Goal: Use online tool/utility: Utilize a website feature to perform a specific function

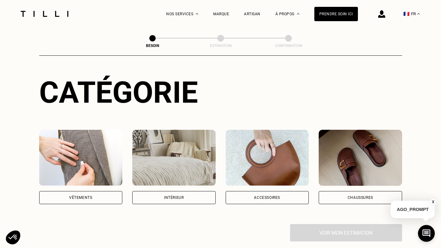
scroll to position [91, 0]
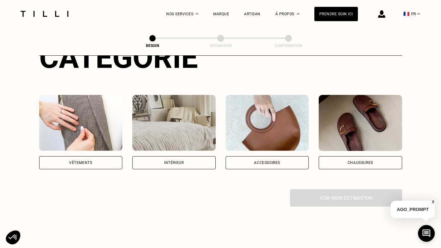
click at [94, 156] on div "Vêtements" at bounding box center [80, 162] width 83 height 13
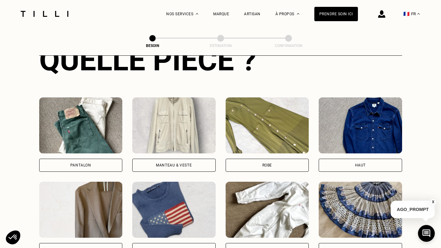
click at [86, 120] on img at bounding box center [80, 125] width 83 height 56
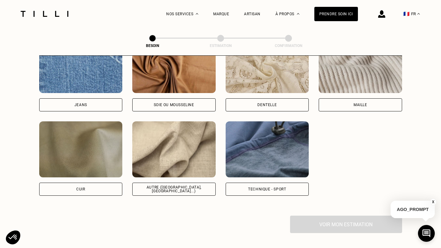
scroll to position [696, 0]
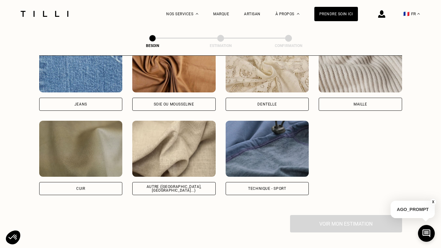
click at [188, 147] on img at bounding box center [173, 149] width 83 height 56
select select "FR"
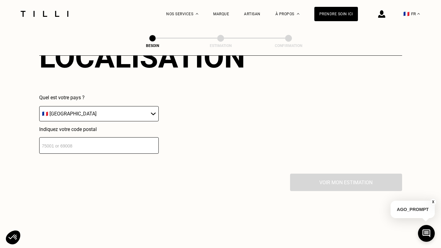
scroll to position [892, 0]
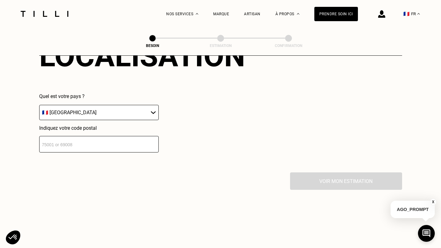
click at [74, 139] on input "number" at bounding box center [98, 144] width 119 height 16
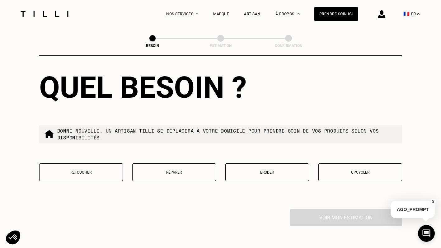
scroll to position [1015, 0]
type input "78000"
click at [77, 163] on button "Retoucher" at bounding box center [81, 172] width 84 height 18
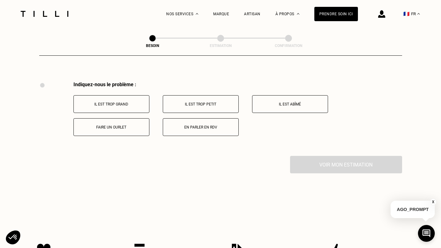
scroll to position [1148, 0]
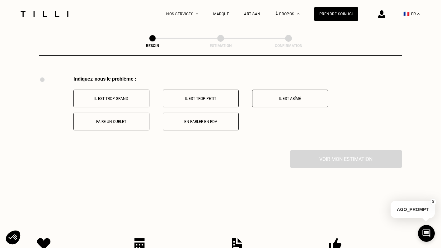
click at [138, 96] on p "Il est trop grand" at bounding box center [111, 98] width 69 height 4
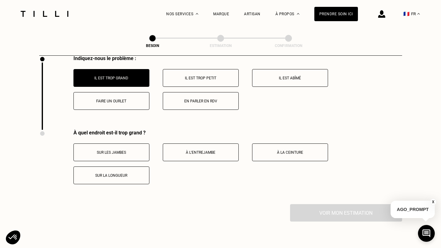
click at [120, 92] on button "Faire un ourlet" at bounding box center [111, 101] width 76 height 18
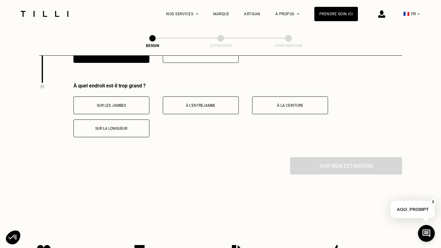
scroll to position [1222, 0]
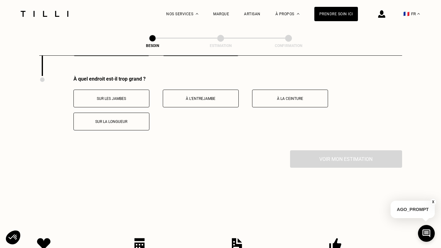
click at [124, 119] on p "Sur la longueur" at bounding box center [111, 121] width 69 height 4
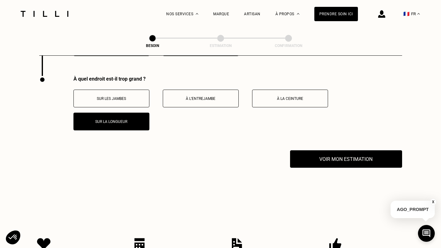
click at [301, 96] on p "À la ceinture" at bounding box center [289, 98] width 69 height 4
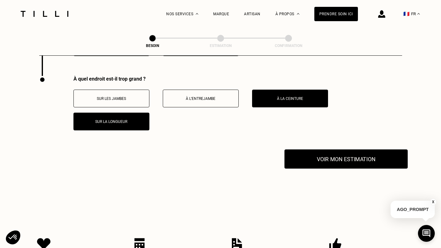
click at [329, 149] on button "Voir mon estimation" at bounding box center [345, 158] width 123 height 19
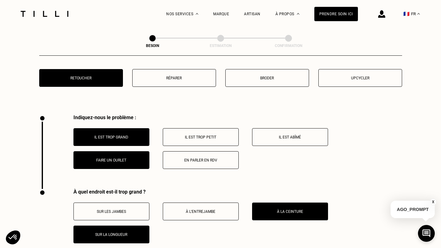
scroll to position [1092, 0]
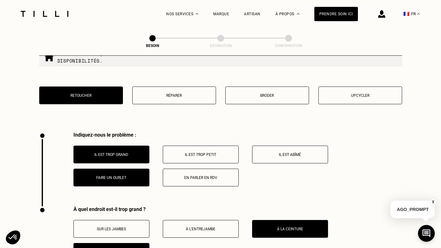
click at [133, 176] on p "Faire un ourlet" at bounding box center [111, 178] width 69 height 4
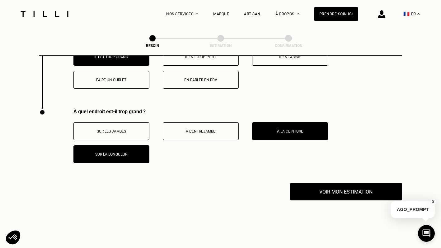
scroll to position [1222, 0]
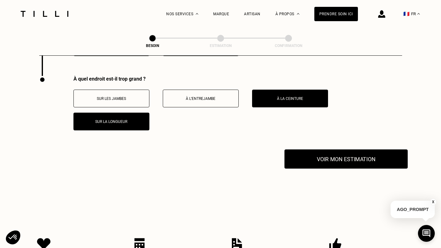
click at [338, 154] on button "Voir mon estimation" at bounding box center [345, 158] width 123 height 19
